Goal: Information Seeking & Learning: Learn about a topic

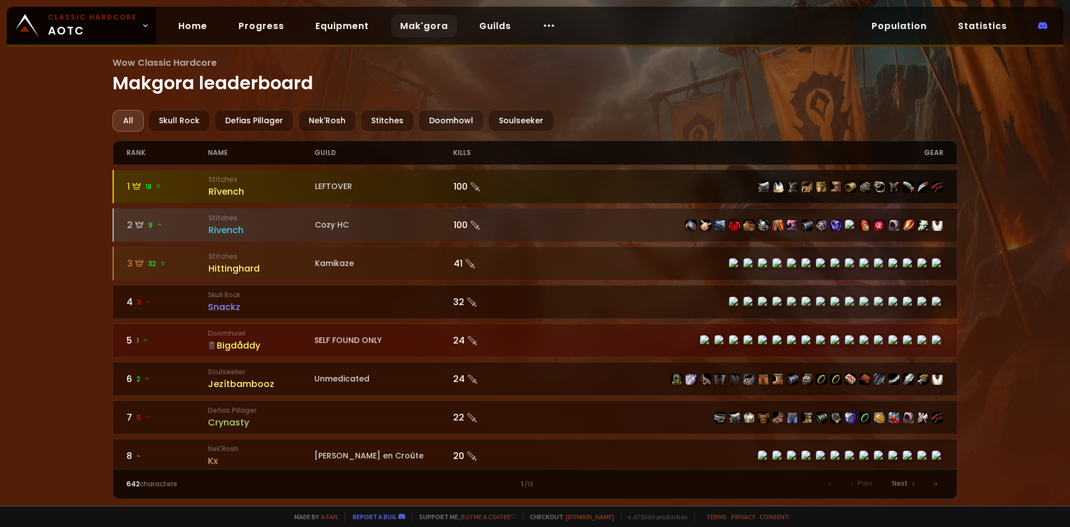
click at [672, 189] on div at bounding box center [739, 187] width 409 height 12
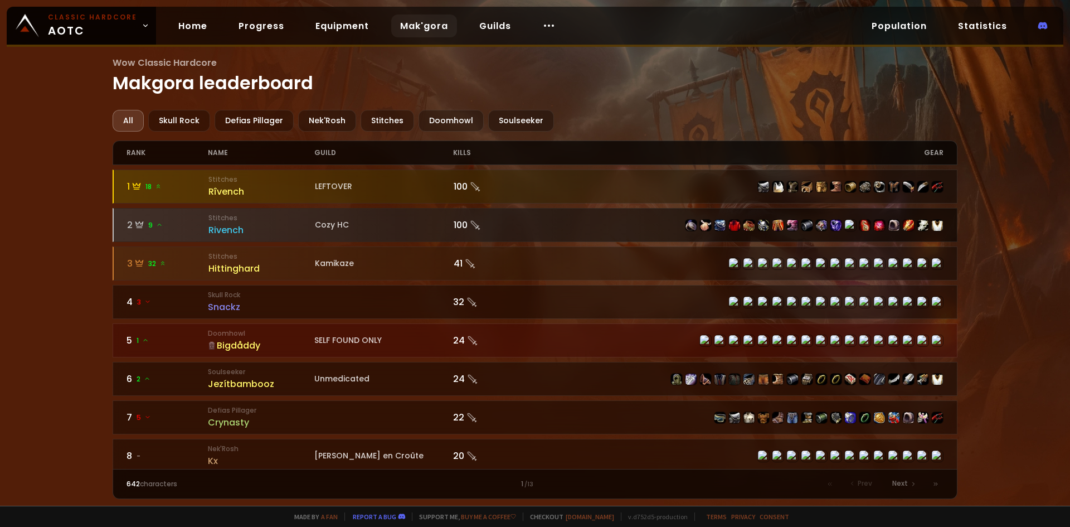
click at [535, 226] on div at bounding box center [739, 225] width 409 height 12
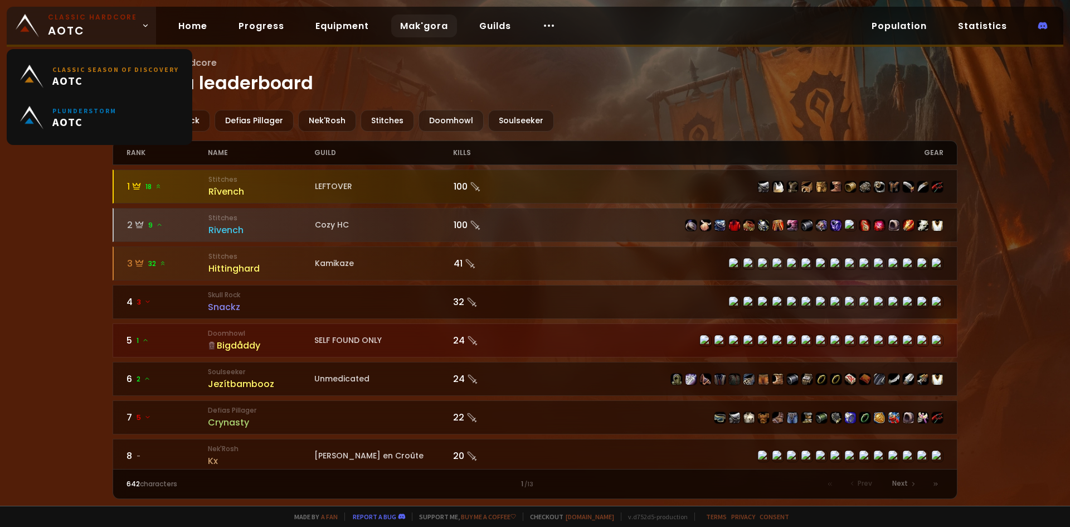
click at [123, 31] on span "Classic Hardcore AOTC" at bounding box center [92, 25] width 89 height 27
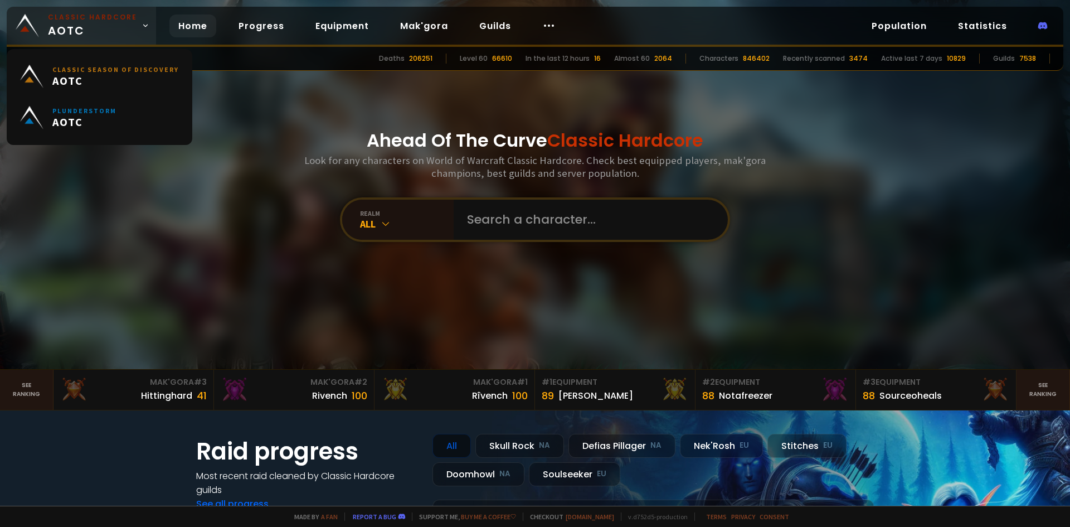
click at [135, 28] on link "Classic Hardcore AOTC" at bounding box center [81, 26] width 149 height 38
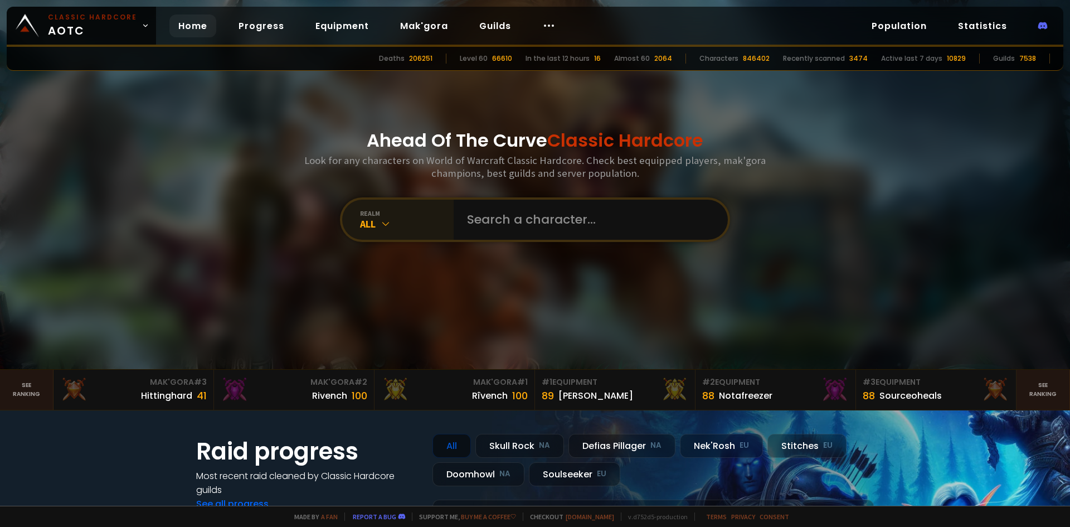
click at [405, 227] on div "All" at bounding box center [407, 223] width 94 height 13
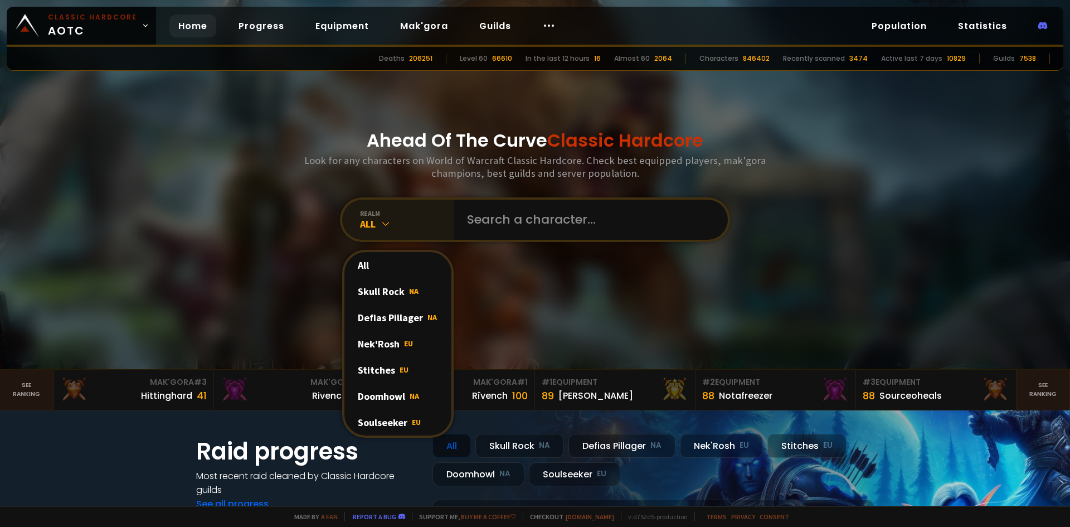
click at [405, 227] on div "All" at bounding box center [407, 223] width 94 height 13
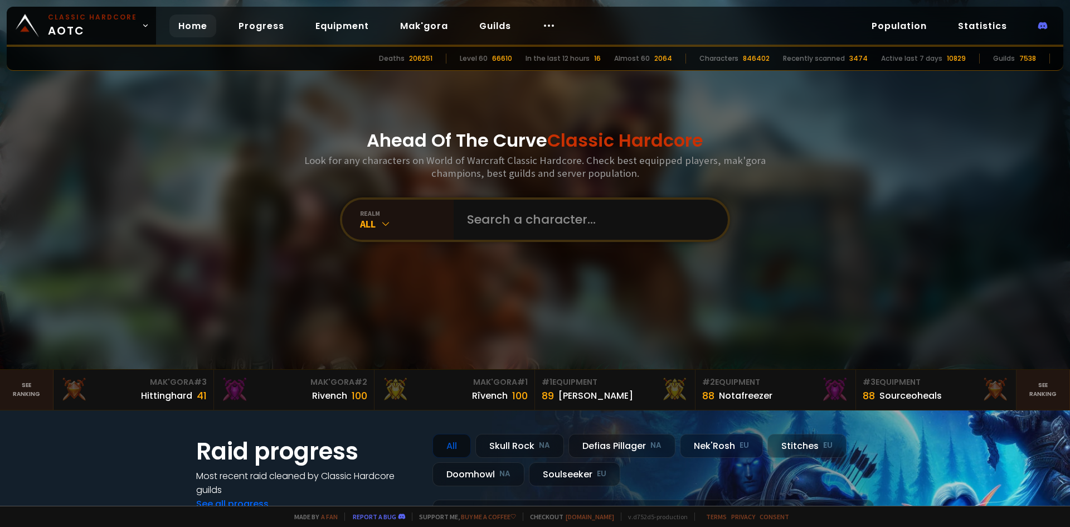
click at [250, 220] on div "Ahead Of The Curve Classic Hardcore Look for any characters on World of Warcraf…" at bounding box center [536, 184] width 672 height 369
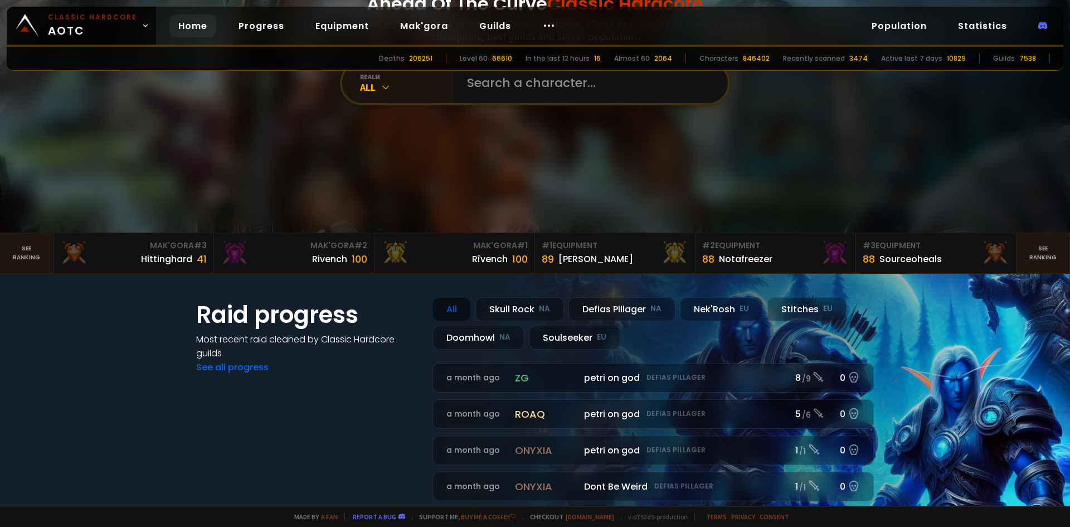
scroll to position [167, 0]
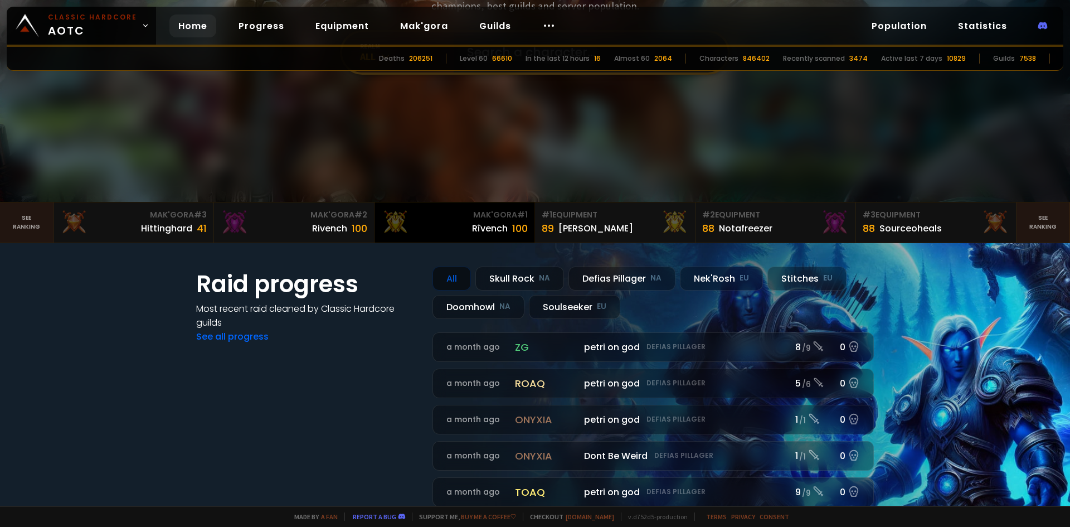
click at [448, 217] on div "Mak'Gora # 1" at bounding box center [454, 215] width 147 height 12
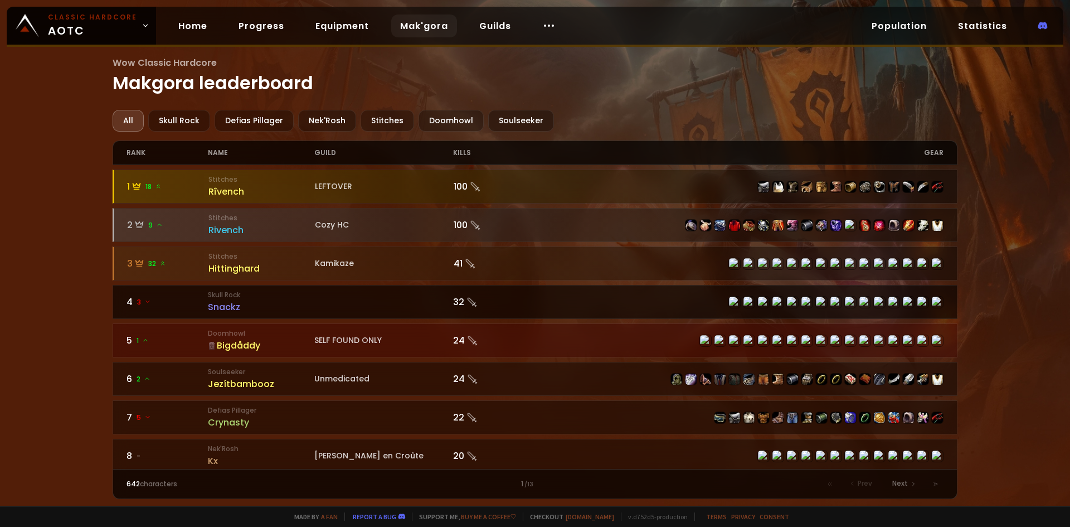
click at [337, 302] on link "4 3 Skull Rock Snackz 32" at bounding box center [536, 302] width 846 height 34
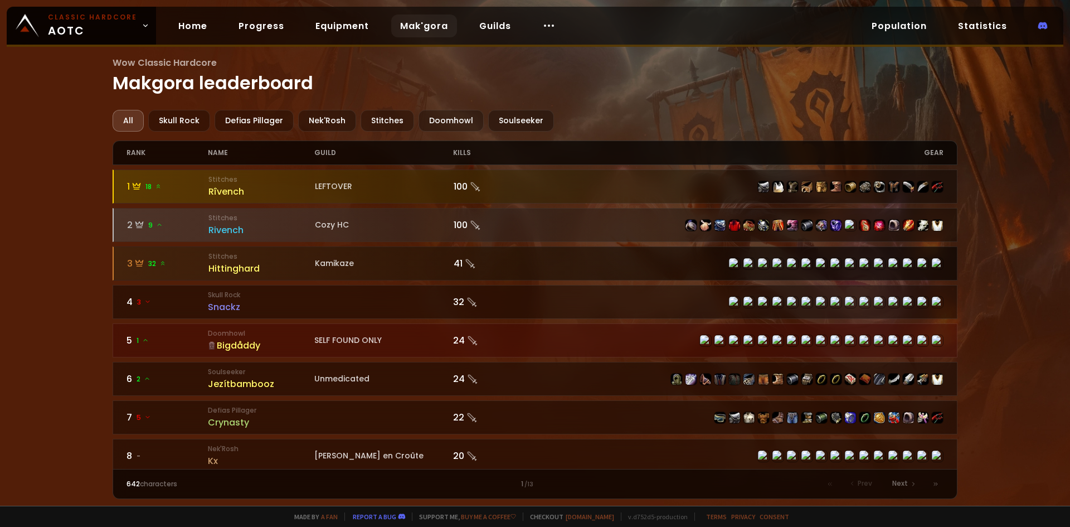
click at [466, 269] on icon at bounding box center [470, 263] width 11 height 11
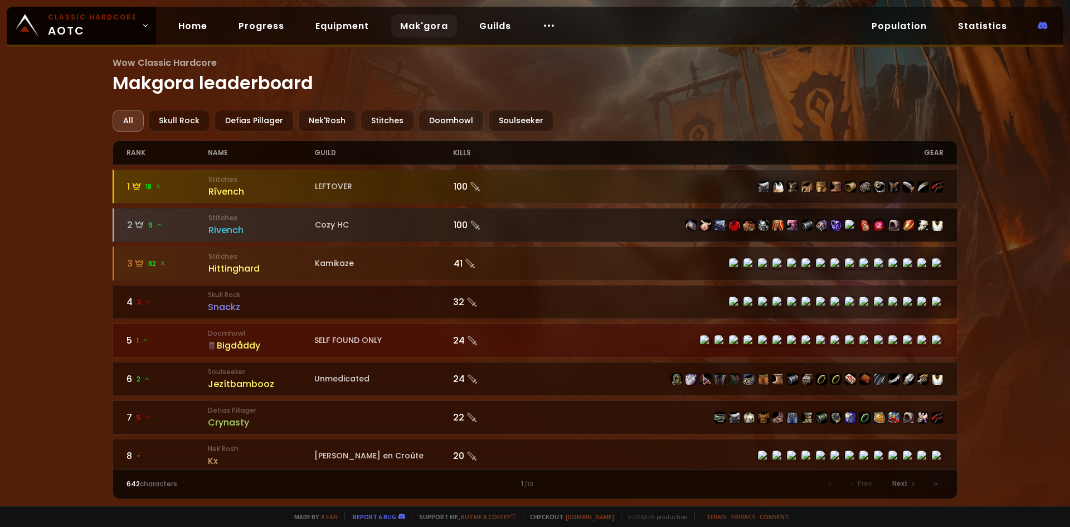
click at [399, 228] on div "Cozy HC" at bounding box center [384, 225] width 139 height 12
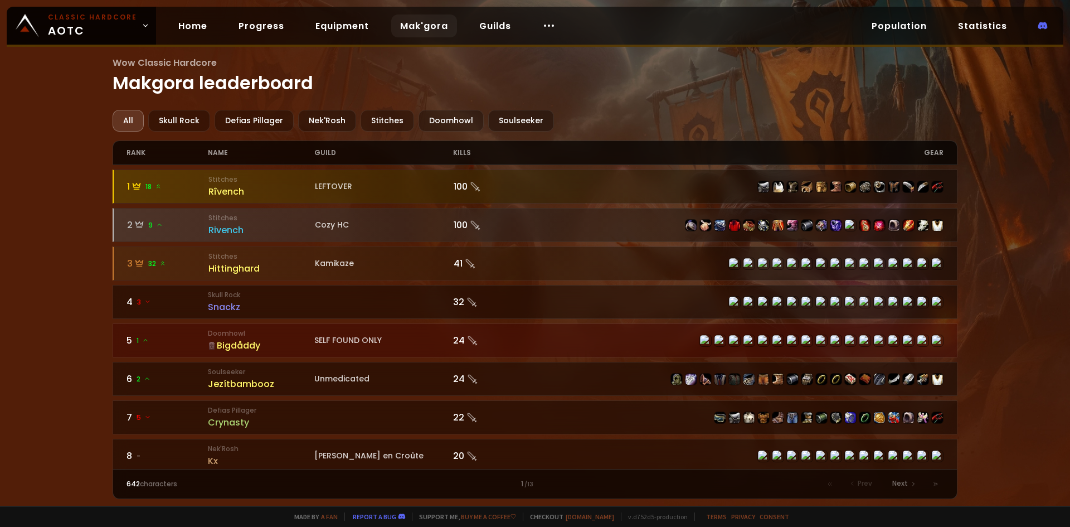
click at [361, 337] on div "SELF FOUND ONLY" at bounding box center [383, 340] width 139 height 12
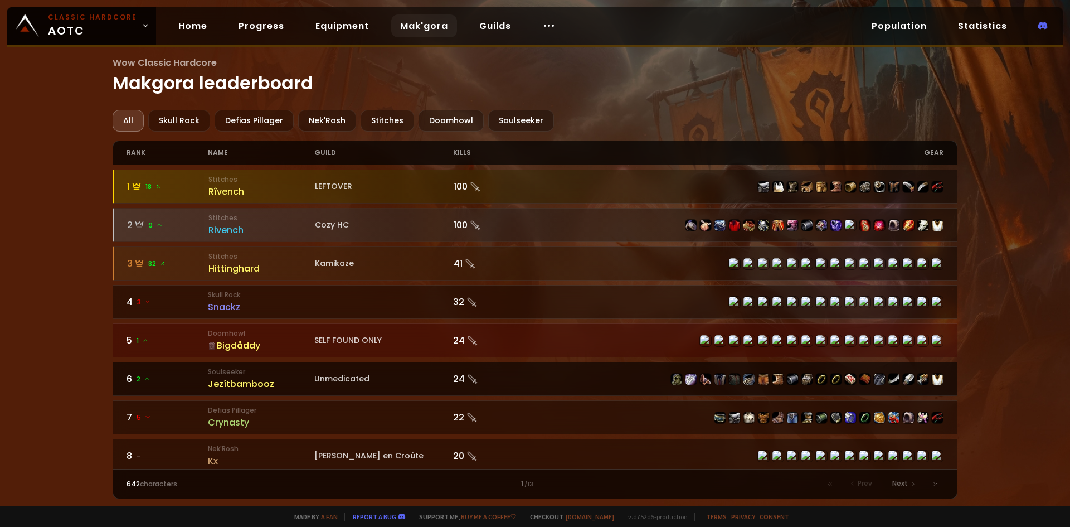
click at [287, 381] on div "Jezítbambooz" at bounding box center [261, 384] width 106 height 14
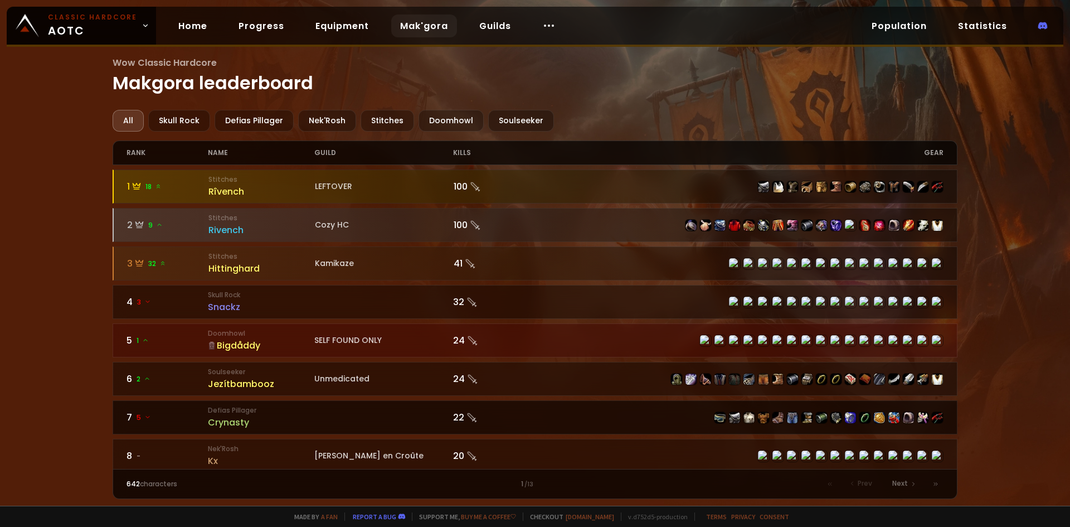
click at [306, 406] on small "Defias Pillager" at bounding box center [261, 410] width 106 height 10
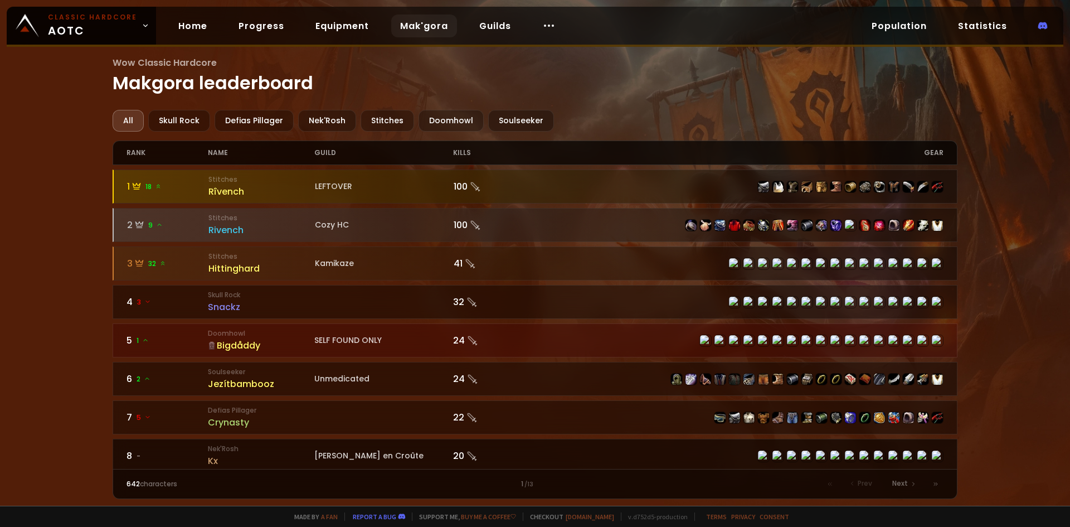
click at [341, 446] on link "8 - Nek'Rosh Kx [PERSON_NAME] en Croûte 20" at bounding box center [536, 456] width 846 height 34
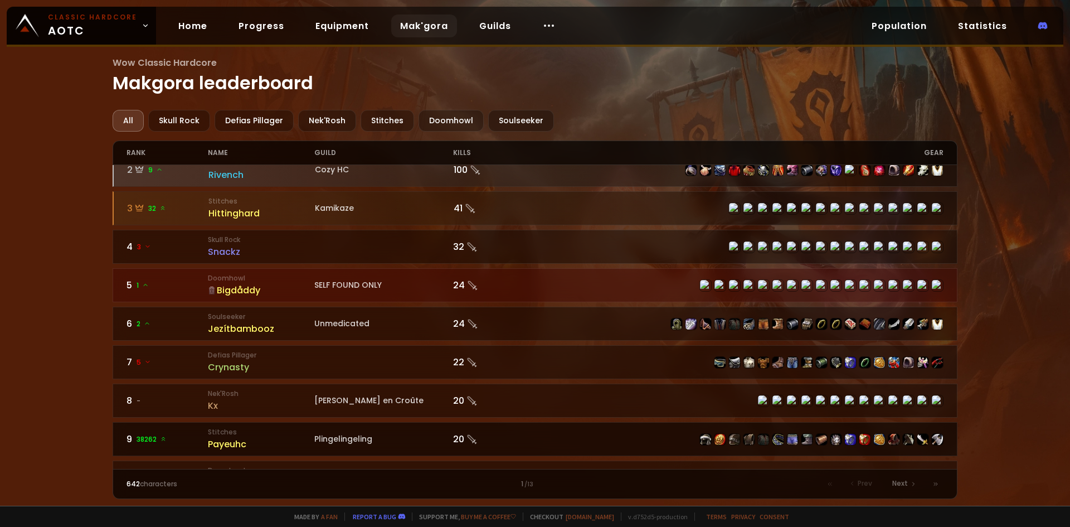
scroll to position [56, 0]
click at [326, 435] on div "Plingelingeling" at bounding box center [383, 439] width 139 height 12
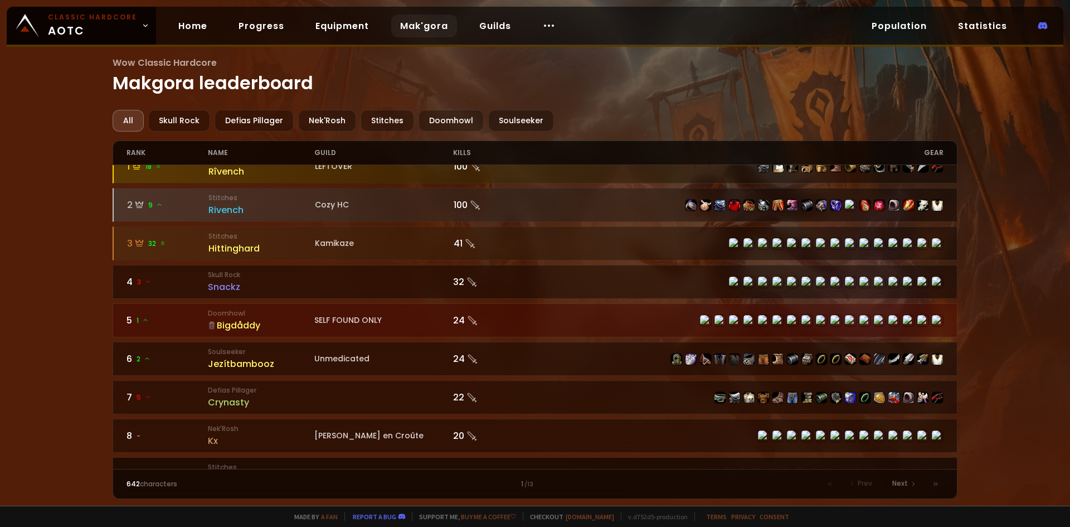
scroll to position [56, 0]
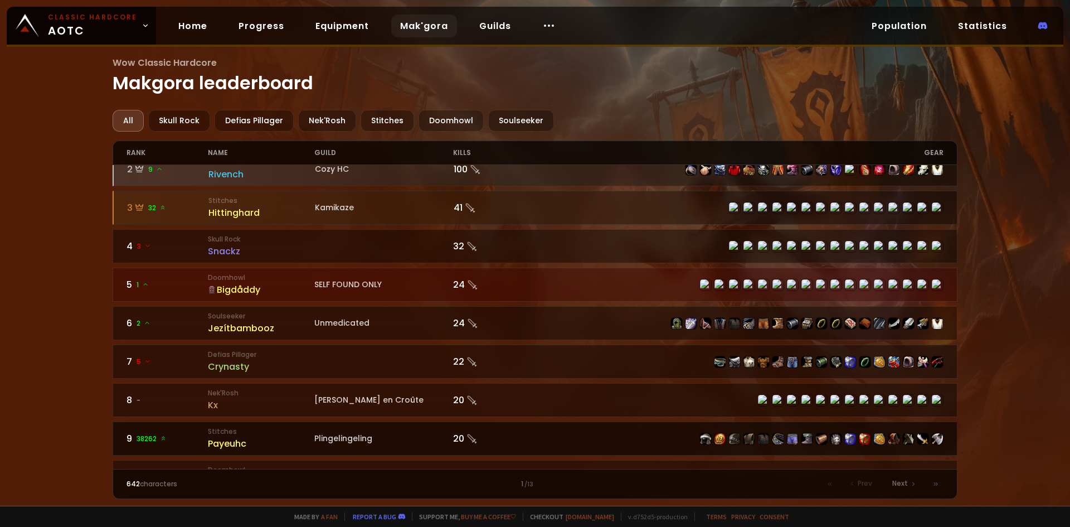
click at [277, 436] on small "Stitches" at bounding box center [261, 431] width 106 height 10
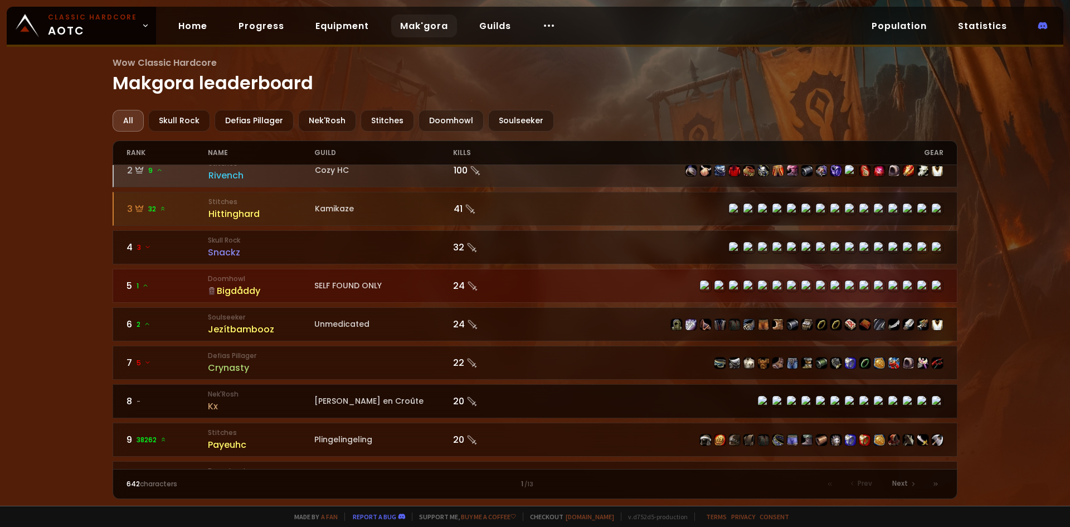
scroll to position [56, 0]
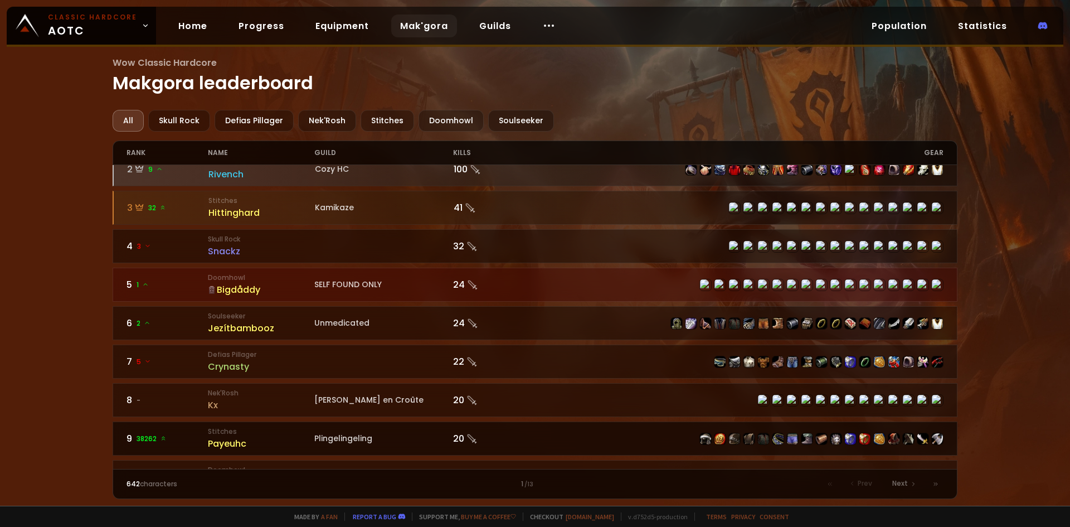
click at [272, 443] on div "Payeuhc" at bounding box center [261, 444] width 106 height 14
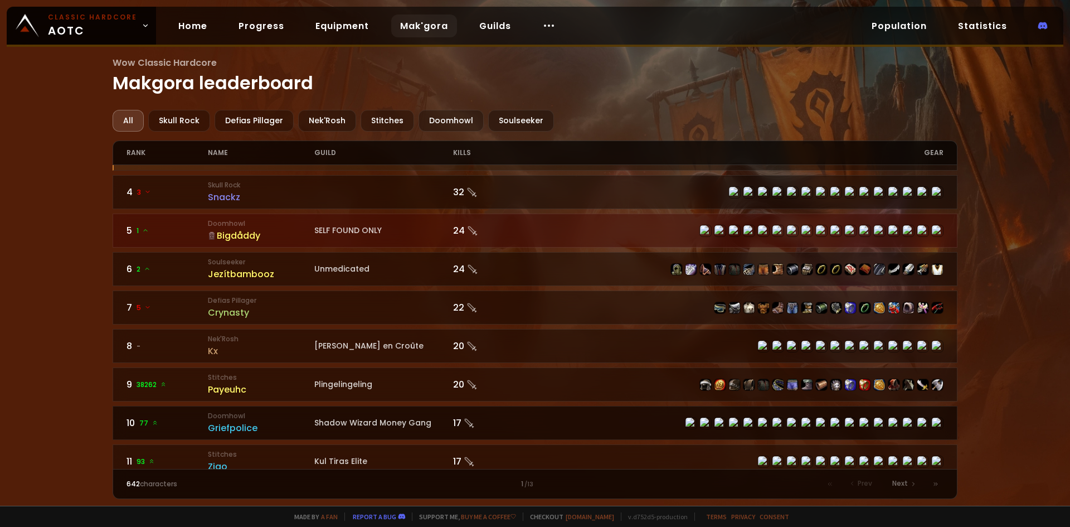
scroll to position [111, 0]
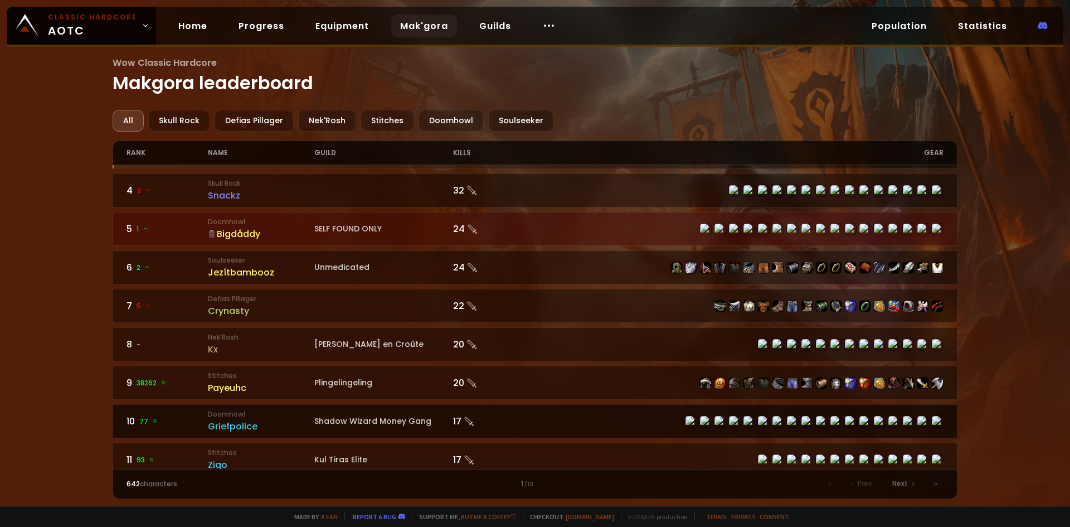
click at [323, 422] on div "Shadow Wizard Money Gang" at bounding box center [383, 421] width 139 height 12
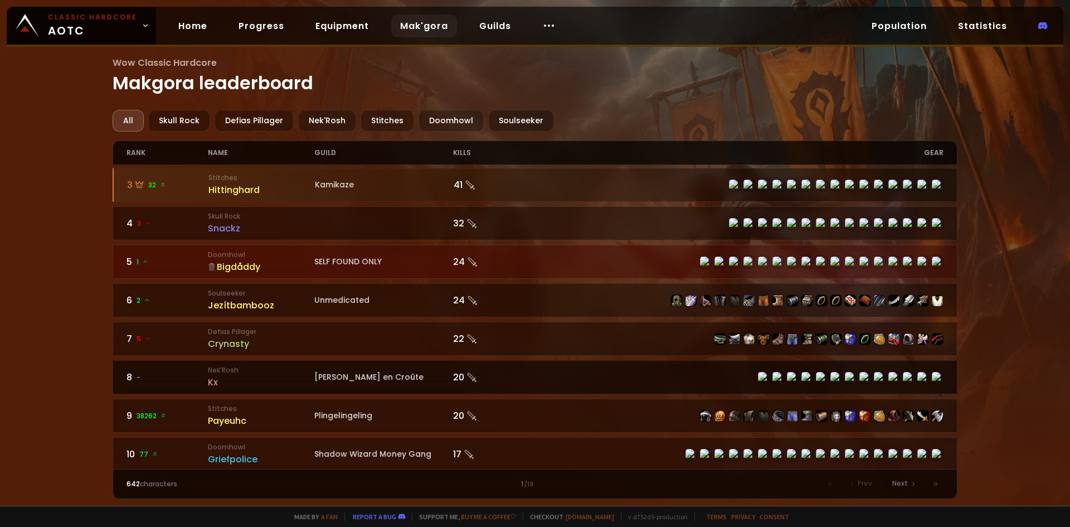
scroll to position [111, 0]
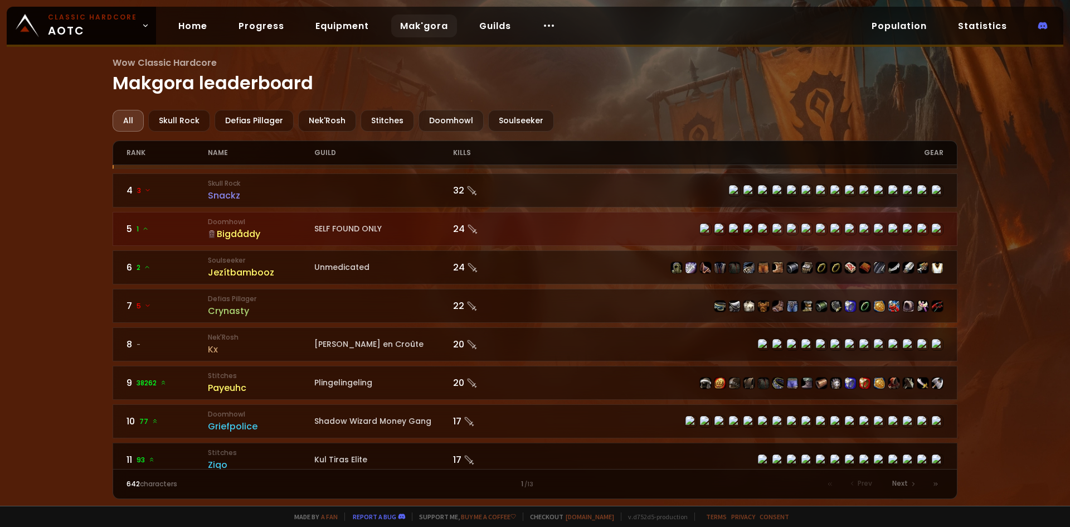
click at [280, 448] on small "Stitches" at bounding box center [261, 453] width 106 height 10
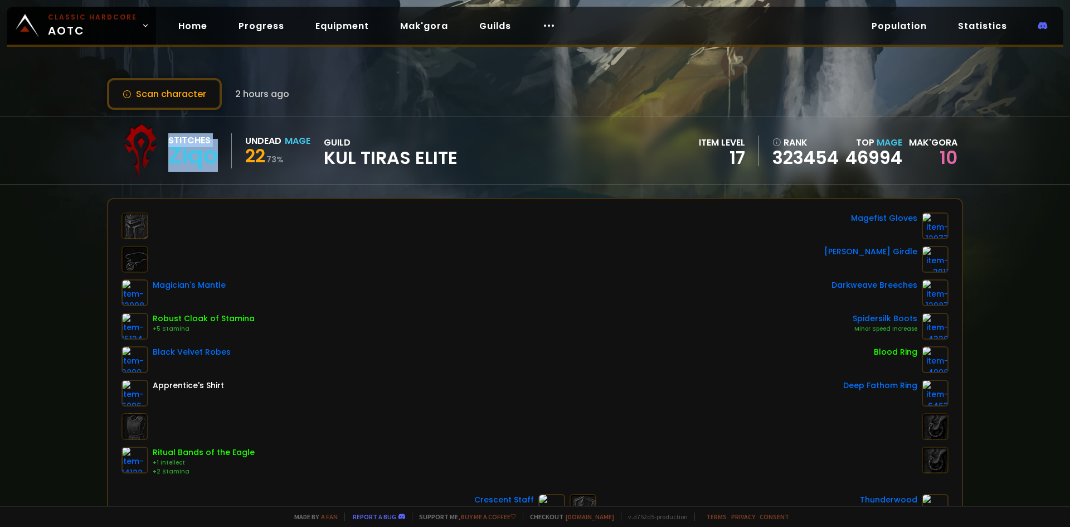
drag, startPoint x: 164, startPoint y: 153, endPoint x: 219, endPoint y: 159, distance: 54.9
click at [219, 159] on div "Stitches Ziqo Undead Mage 22 73 % guild Kul Tiras Elite" at bounding box center [285, 151] width 345 height 56
click at [219, 159] on div "Stitches Ziqo" at bounding box center [200, 150] width 64 height 35
click at [214, 159] on div "Ziqo" at bounding box center [193, 155] width 50 height 17
drag, startPoint x: 217, startPoint y: 159, endPoint x: 170, endPoint y: 154, distance: 47.6
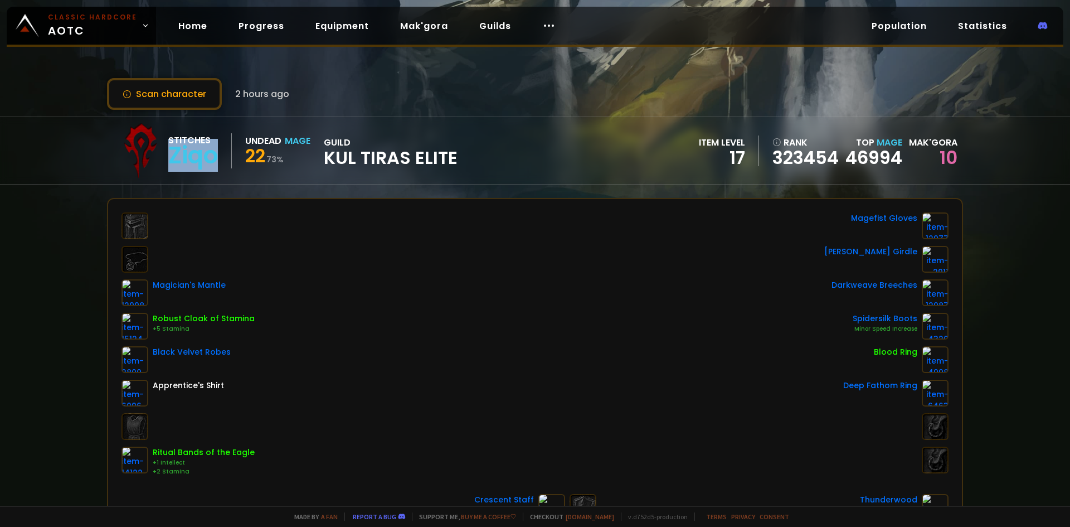
click at [170, 154] on div "Ziqo" at bounding box center [193, 155] width 50 height 17
copy div "Ziqo"
